Goal: Task Accomplishment & Management: Use online tool/utility

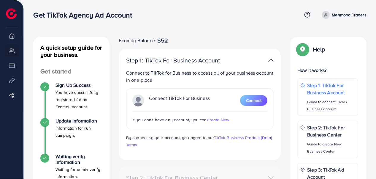
click at [11, 39] on li "Overview" at bounding box center [11, 36] width 23 height 12
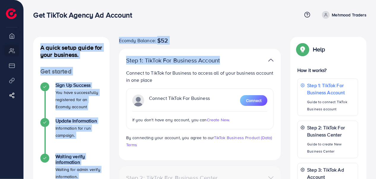
drag, startPoint x: 12, startPoint y: 51, endPoint x: 217, endPoint y: 48, distance: 205.3
click at [217, 48] on div "Get TikTok Agency Ad Account Help Center Contact Support Term and policy About …" at bounding box center [188, 149] width 376 height 298
click at [217, 48] on div "Ecomdy Balance: $52 Step 1: TikTok For Business Account Connect to TikTok for B…" at bounding box center [200, 146] width 172 height 218
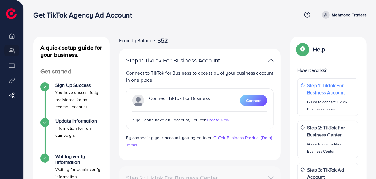
click at [251, 53] on div "Step 1: TikTok For Business Account Connect to TikTok for Business to access al…" at bounding box center [200, 104] width 162 height 111
click at [219, 118] on span "Create New." at bounding box center [218, 120] width 23 height 6
click at [251, 102] on span "Connect" at bounding box center [253, 100] width 15 height 6
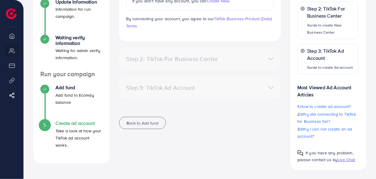
scroll to position [64, 0]
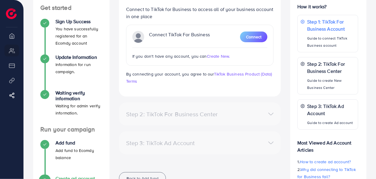
click at [149, 117] on div "Step 2: TikTok For Business Center" at bounding box center [174, 114] width 105 height 7
drag, startPoint x: 165, startPoint y: 139, endPoint x: 261, endPoint y: 105, distance: 102.4
click at [261, 105] on div "Ecomdy Balance: $52 Step 1: TikTok For Business Account Connect to TikTok for B…" at bounding box center [200, 82] width 172 height 218
click at [197, 94] on div "Step 1: TikTok For Business Account Connect to TikTok for Business to access al…" at bounding box center [200, 40] width 162 height 111
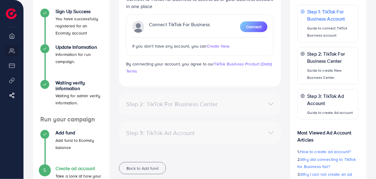
scroll to position [74, 0]
click at [316, 69] on p "Guide to create New Business Center" at bounding box center [331, 74] width 48 height 14
click at [11, 50] on li "My ad accounts" at bounding box center [11, 51] width 23 height 12
click at [277, 103] on div "Step 2: TikTok For Business Center" at bounding box center [200, 104] width 157 height 9
click at [270, 102] on div "Step 2: TikTok For Business Center" at bounding box center [200, 104] width 157 height 9
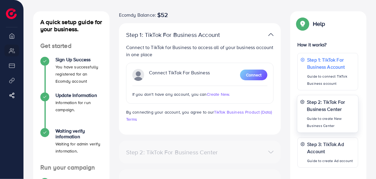
scroll to position [25, 0]
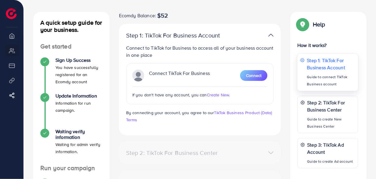
click at [334, 79] on p "Guide to connect TikTok Business account" at bounding box center [331, 80] width 48 height 14
